Goal: Check status: Check status

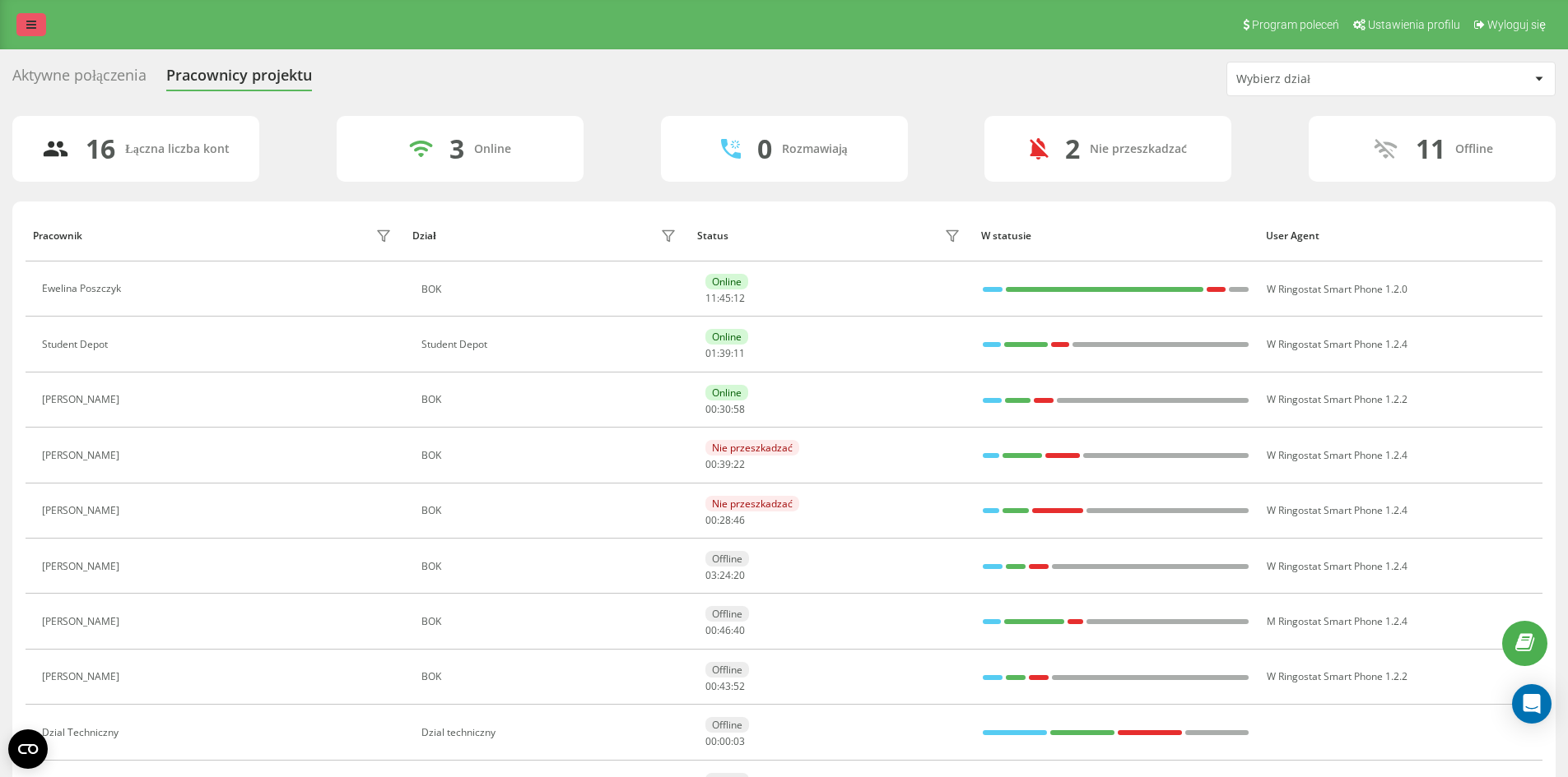
click at [35, 32] on link at bounding box center [31, 24] width 30 height 23
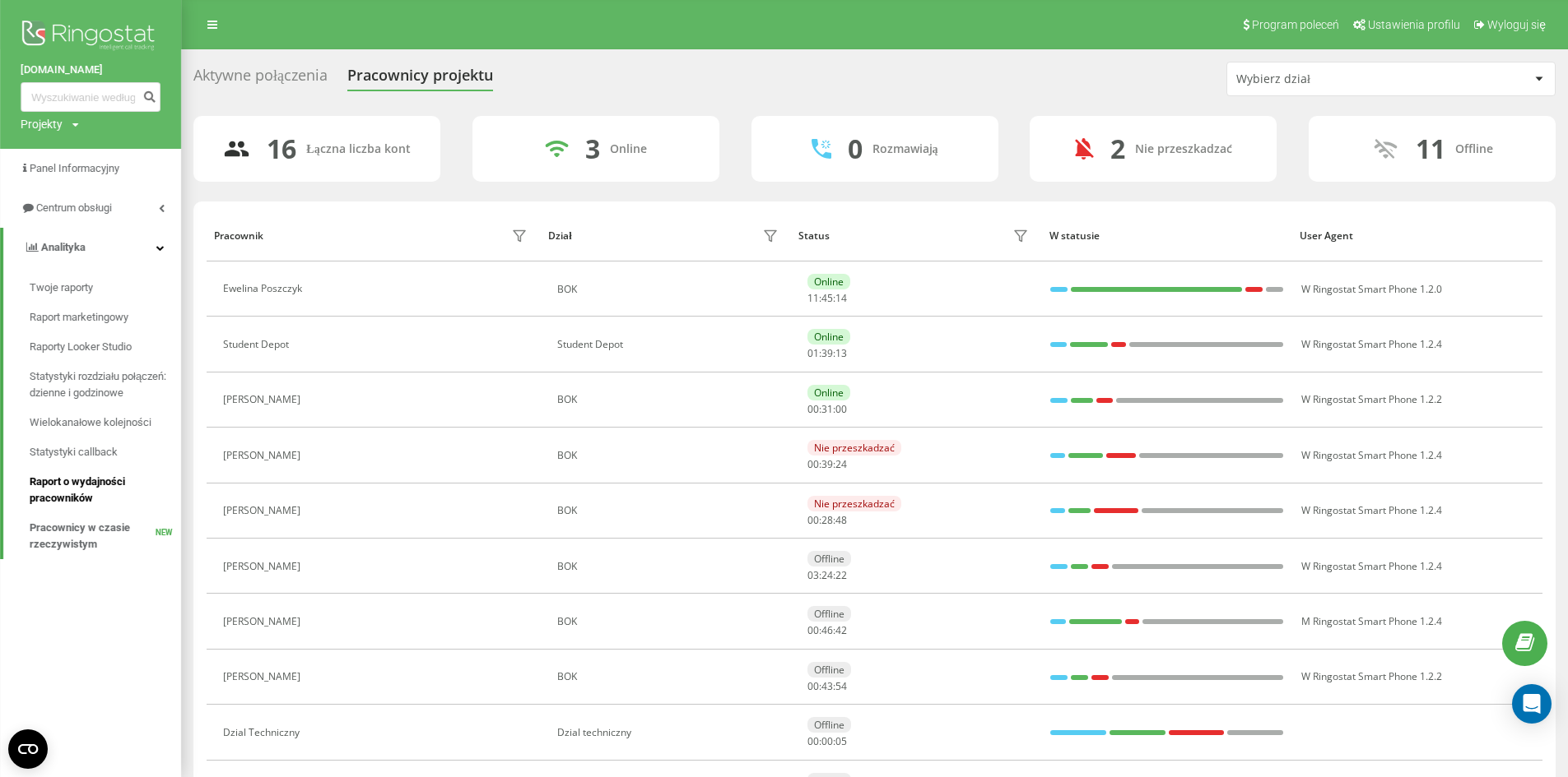
click at [131, 490] on span "Raport o wydajności pracowników" at bounding box center [101, 490] width 143 height 33
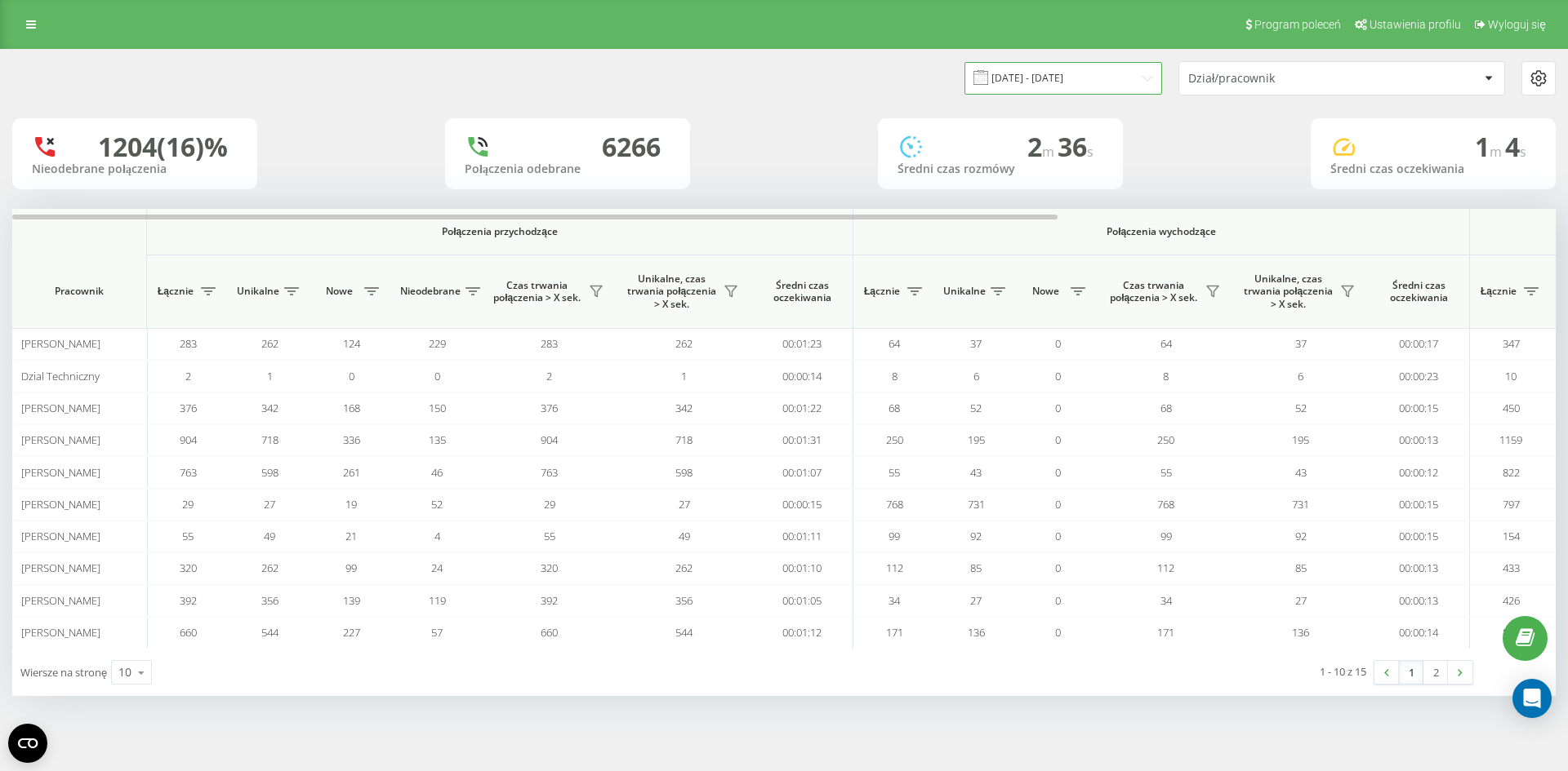
click at [1013, 91] on input "20.07.2025 - 20.08.2025" at bounding box center [1063, 78] width 198 height 32
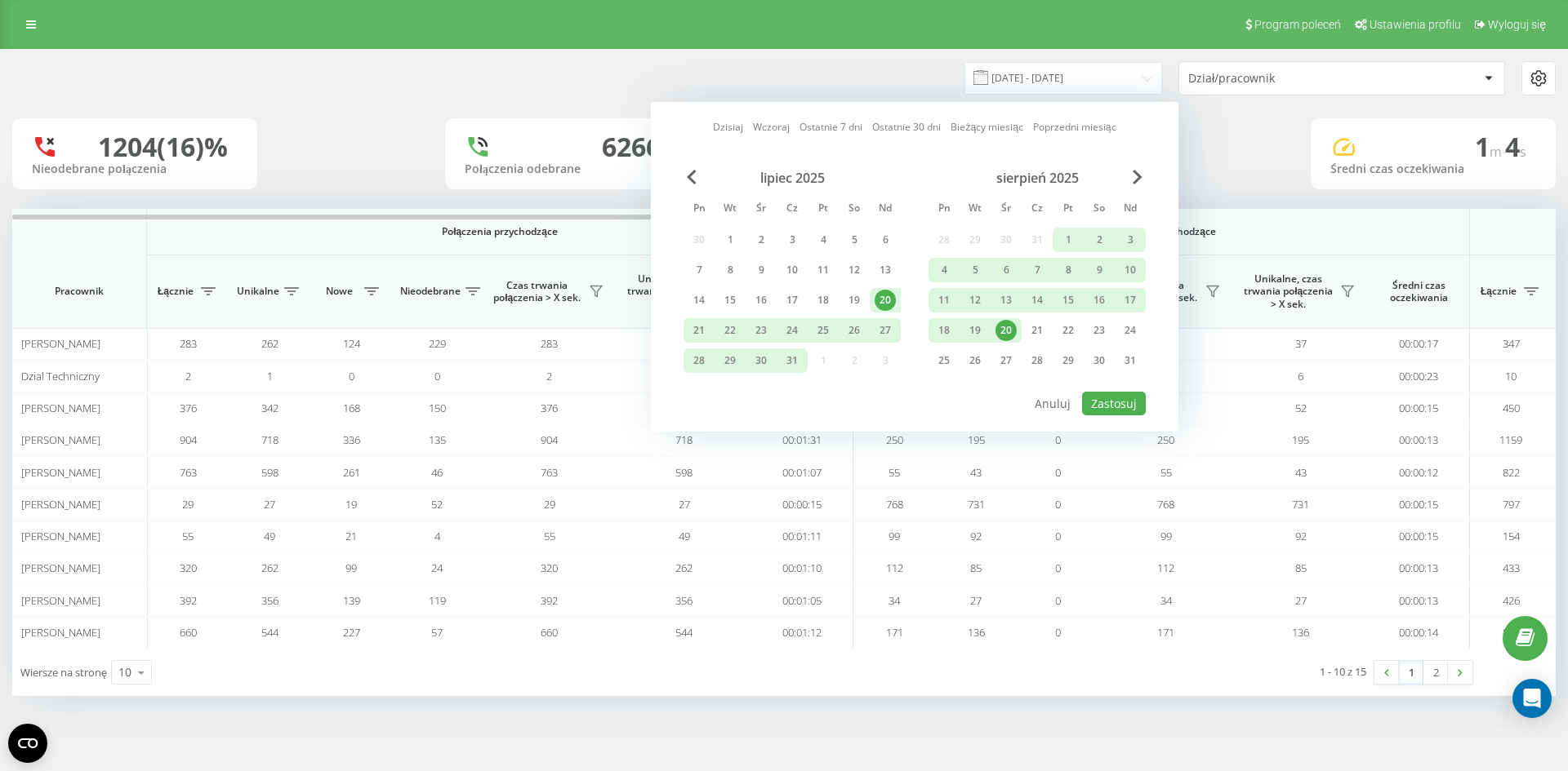
click at [1010, 340] on div "20" at bounding box center [1006, 330] width 22 height 22
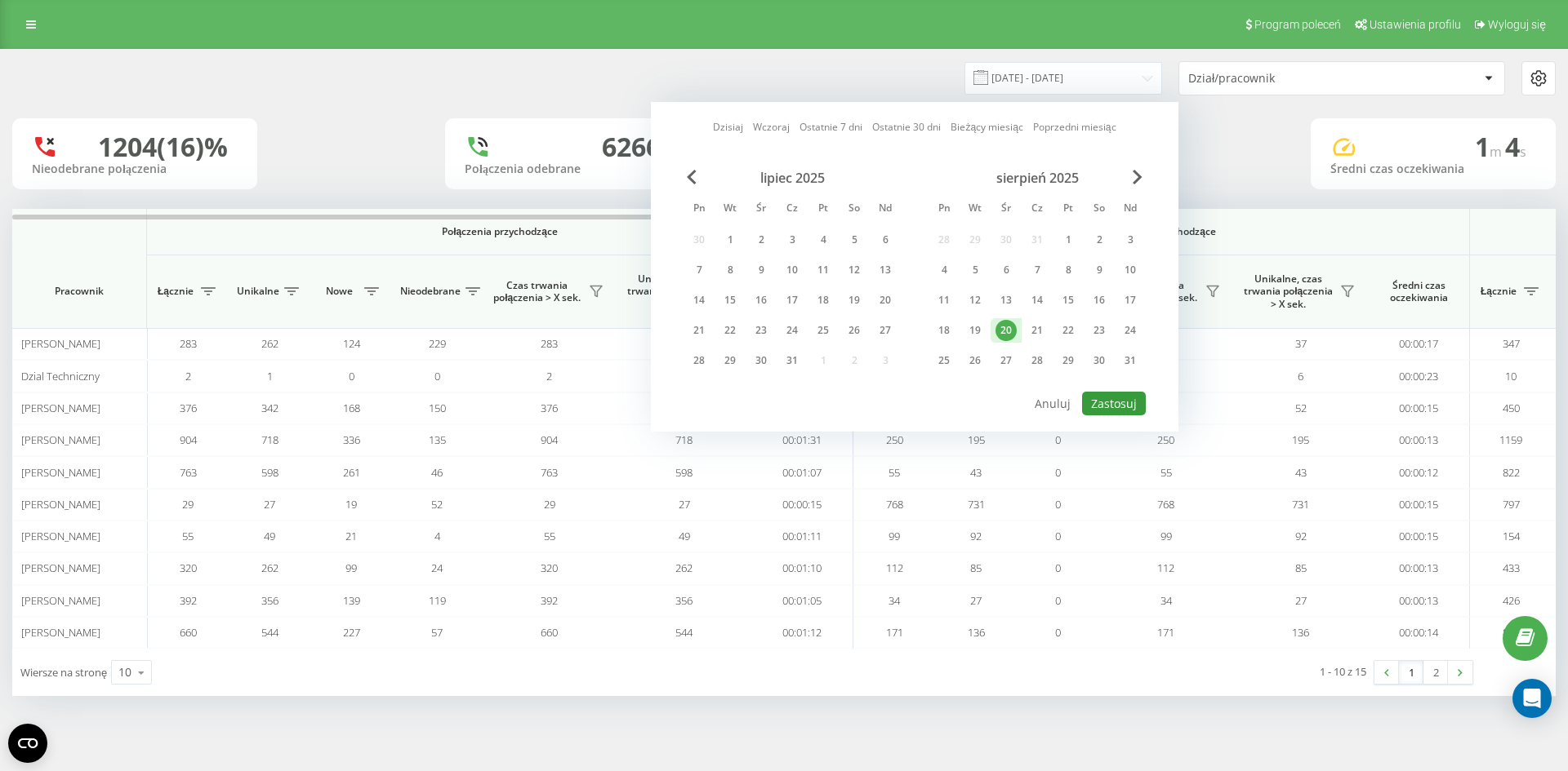
click at [1111, 394] on button "Zastosuj" at bounding box center [1114, 403] width 64 height 23
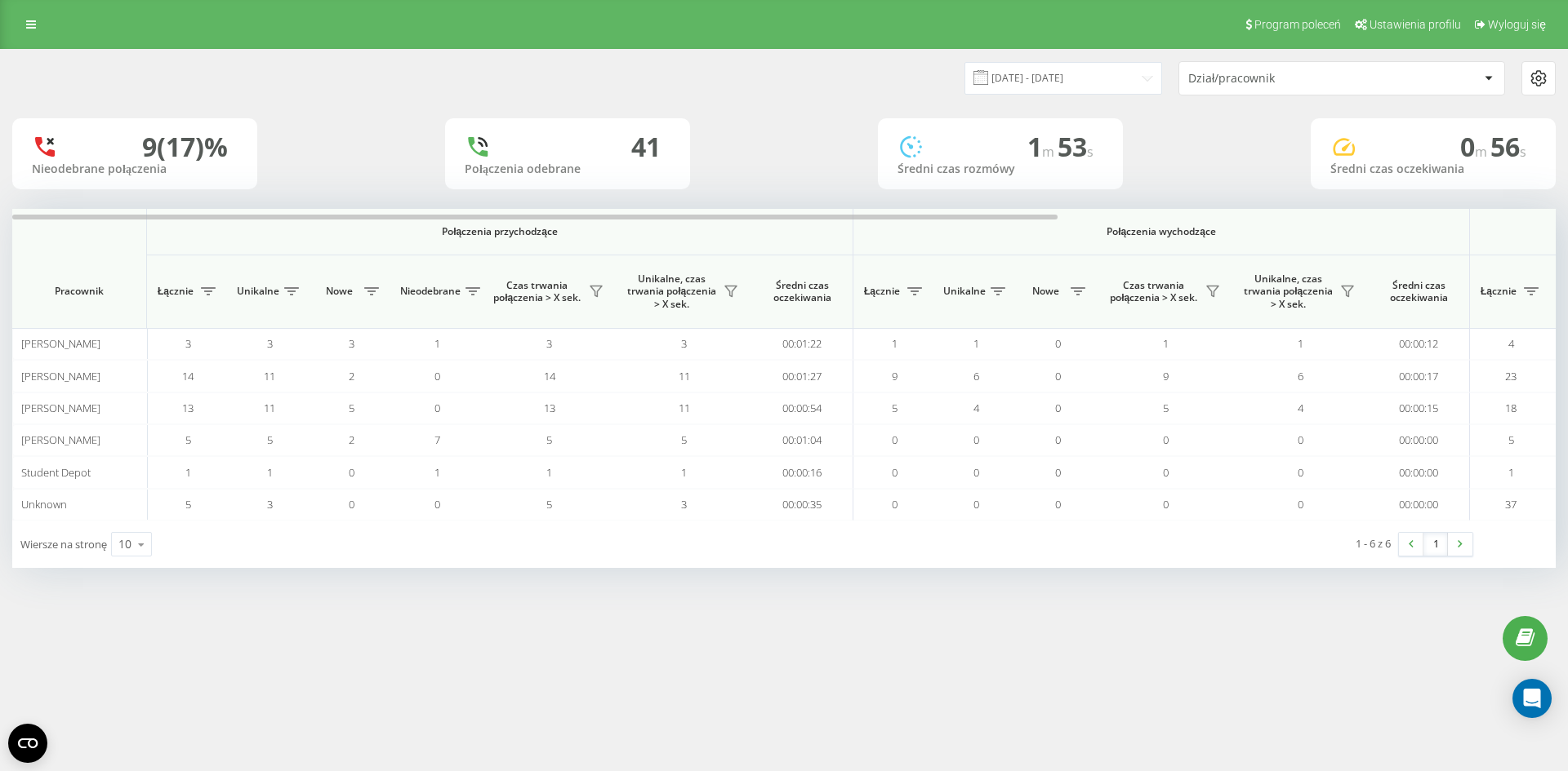
click at [1101, 101] on div "20.08.2025 - 20.08.2025 Dział/pracownik" at bounding box center [784, 78] width 1566 height 57
click at [1103, 88] on input "20.08.2025 - 20.08.2025" at bounding box center [1063, 78] width 198 height 32
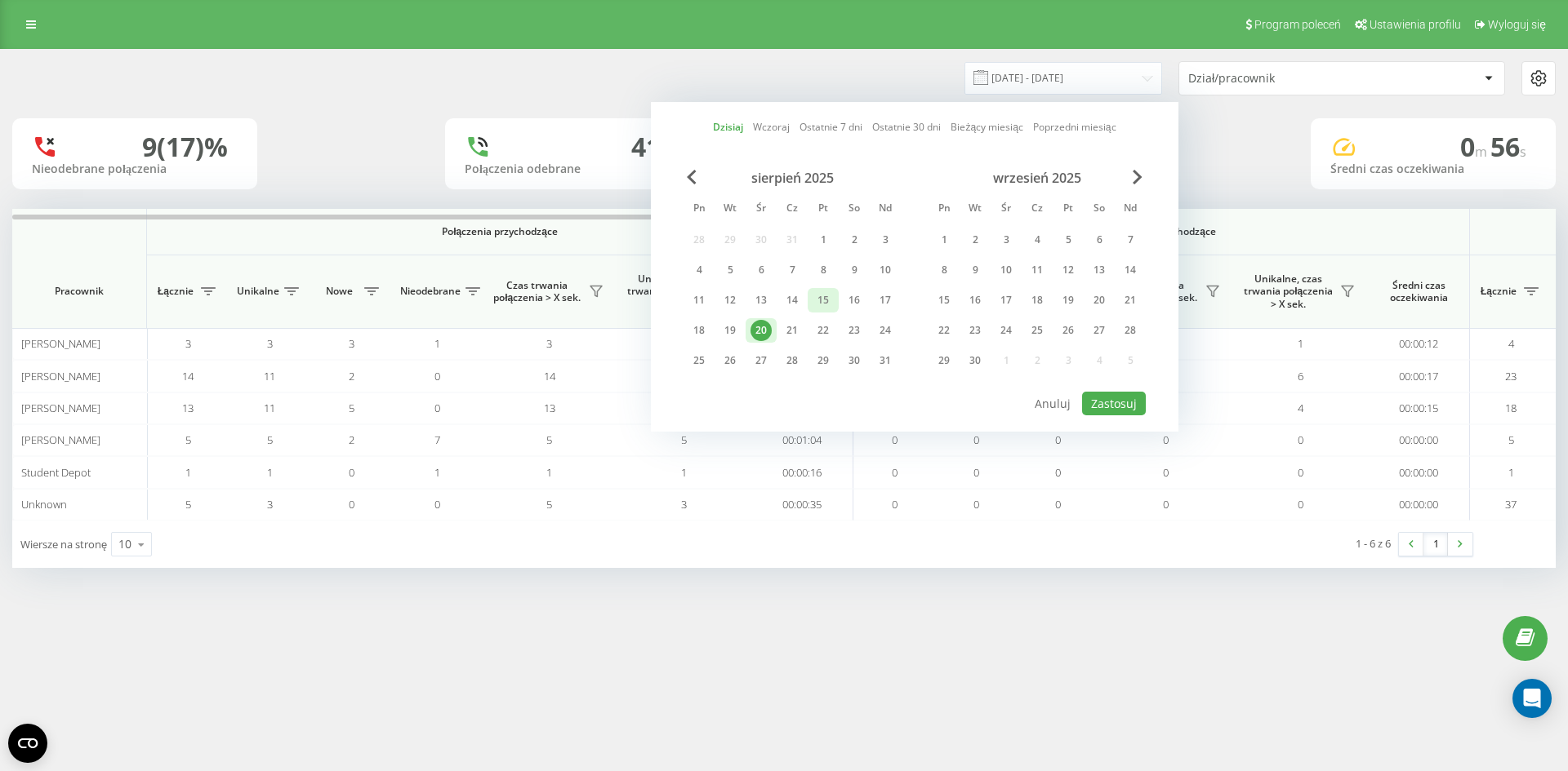
click at [818, 297] on div "15" at bounding box center [823, 300] width 22 height 22
click at [744, 272] on div "5" at bounding box center [730, 270] width 31 height 24
click at [773, 328] on div "20" at bounding box center [761, 330] width 31 height 24
click at [741, 270] on div "5" at bounding box center [730, 270] width 31 height 24
click at [1120, 405] on button "Zastosuj" at bounding box center [1114, 403] width 64 height 23
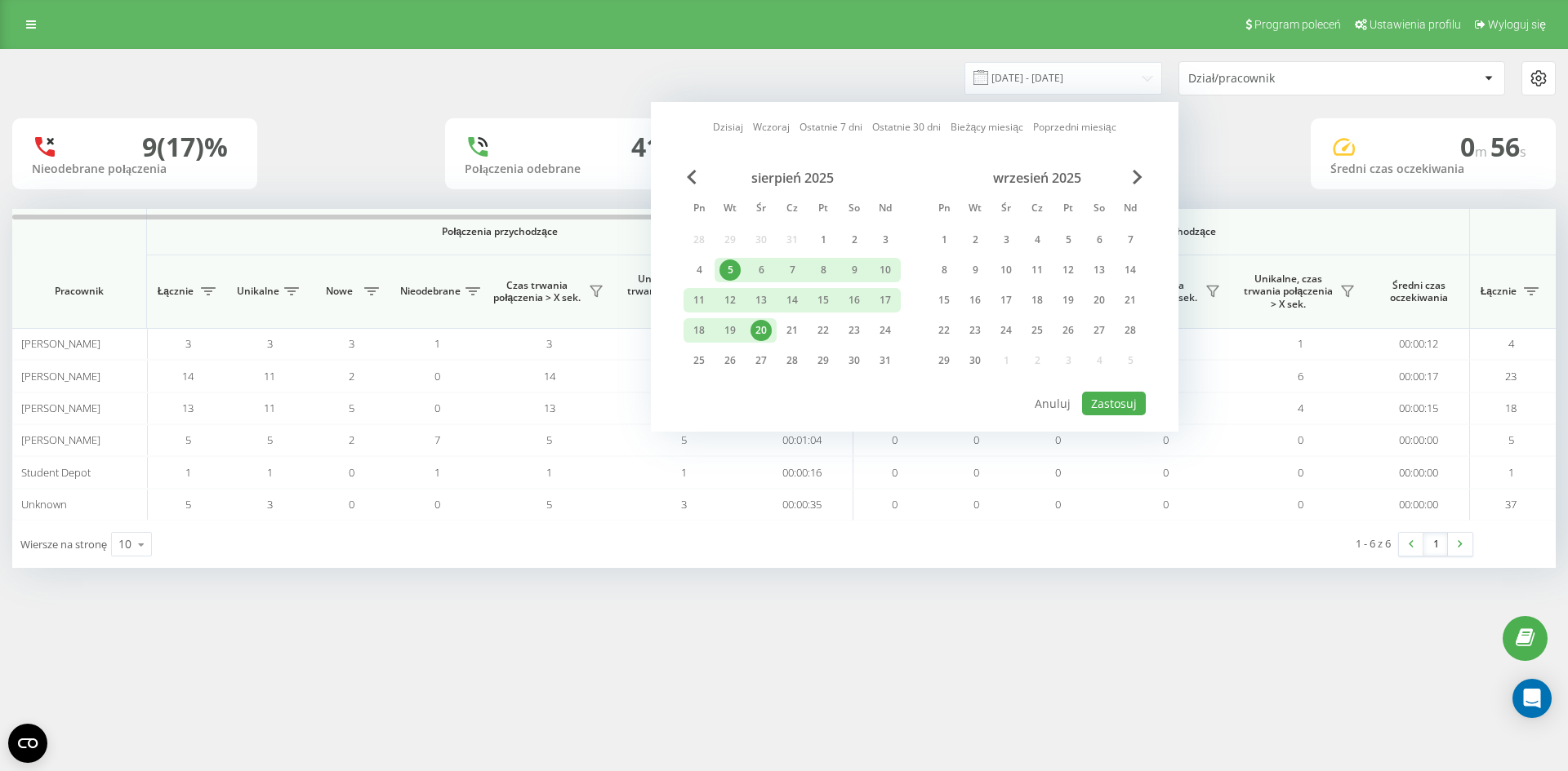
type input "05.08.2025 - 20.08.2025"
